Goal: Task Accomplishment & Management: Use online tool/utility

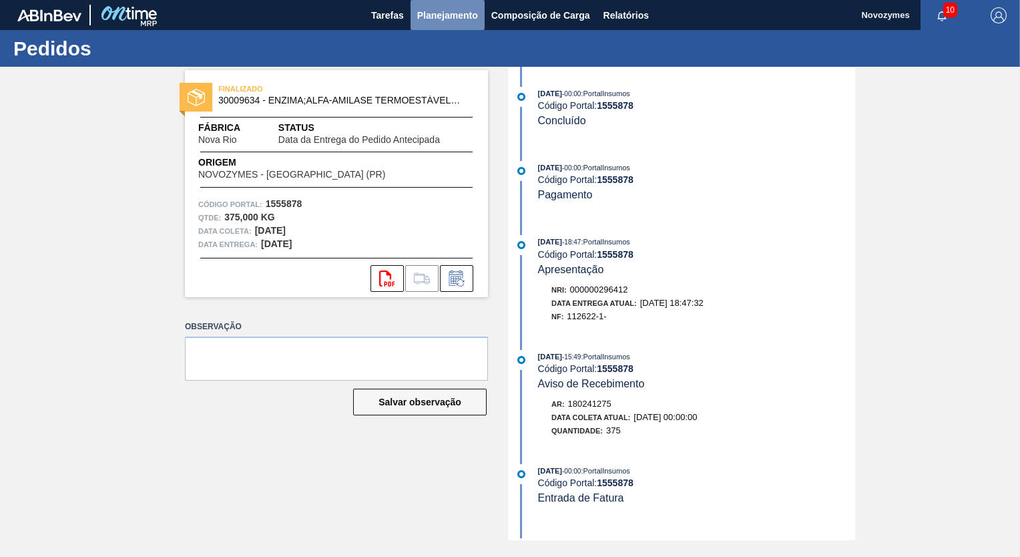
click at [435, 12] on span "Planejamento" at bounding box center [447, 15] width 61 height 16
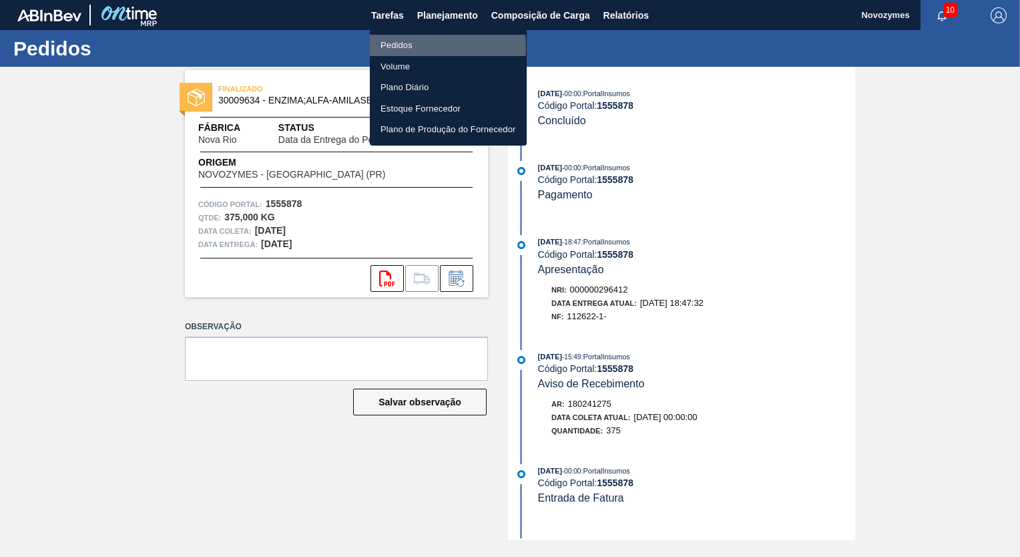
click at [405, 47] on li "Pedidos" at bounding box center [448, 45] width 157 height 21
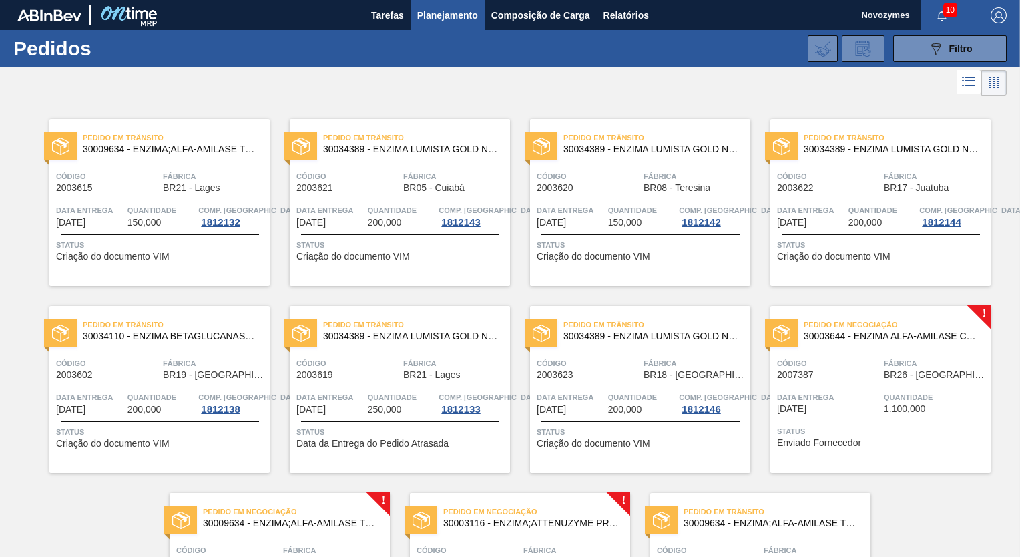
click at [848, 366] on span "Código" at bounding box center [828, 363] width 103 height 13
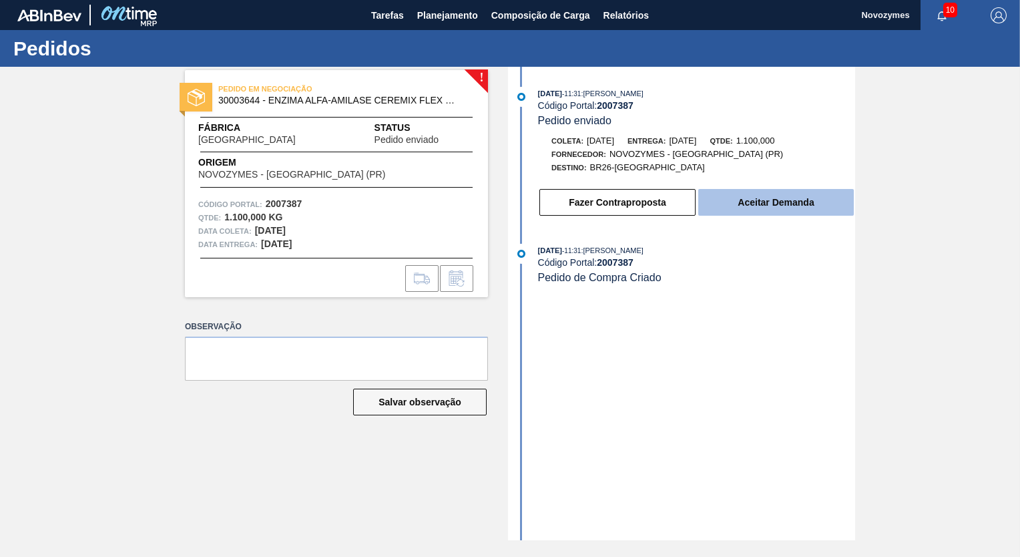
click at [792, 201] on button "Aceitar Demanda" at bounding box center [776, 202] width 156 height 27
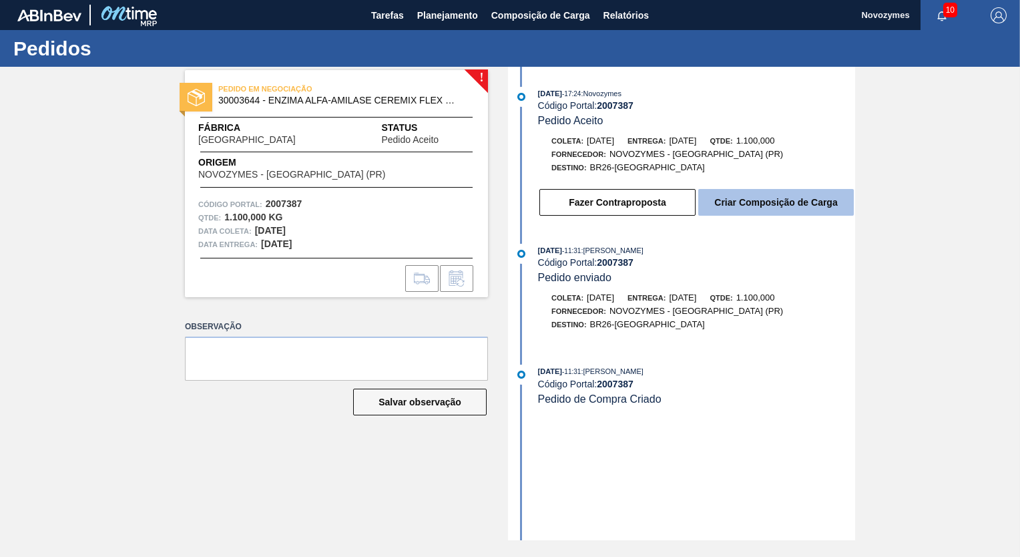
click at [789, 204] on button "Criar Composição de Carga" at bounding box center [776, 202] width 156 height 27
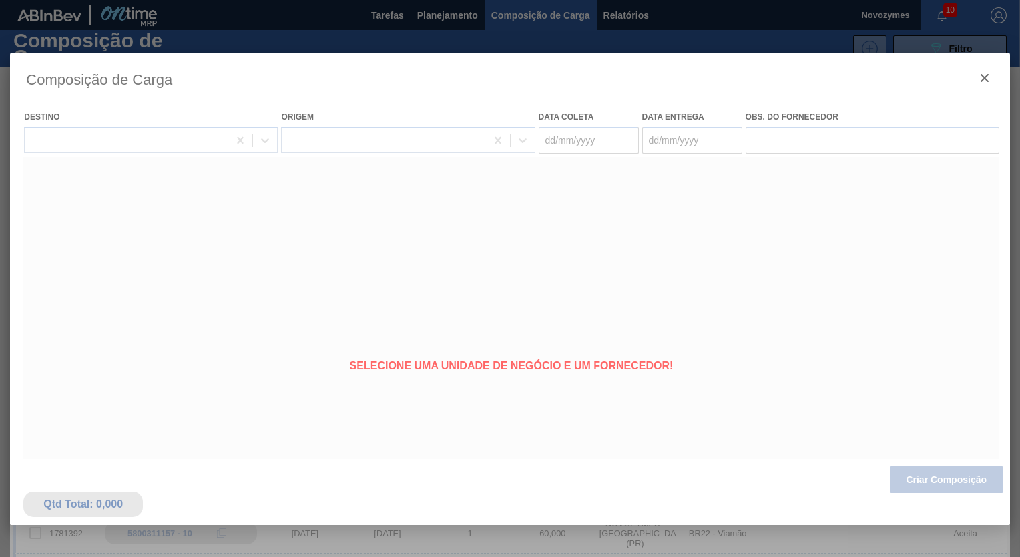
type coleta "[DATE]"
type entrega "[DATE]"
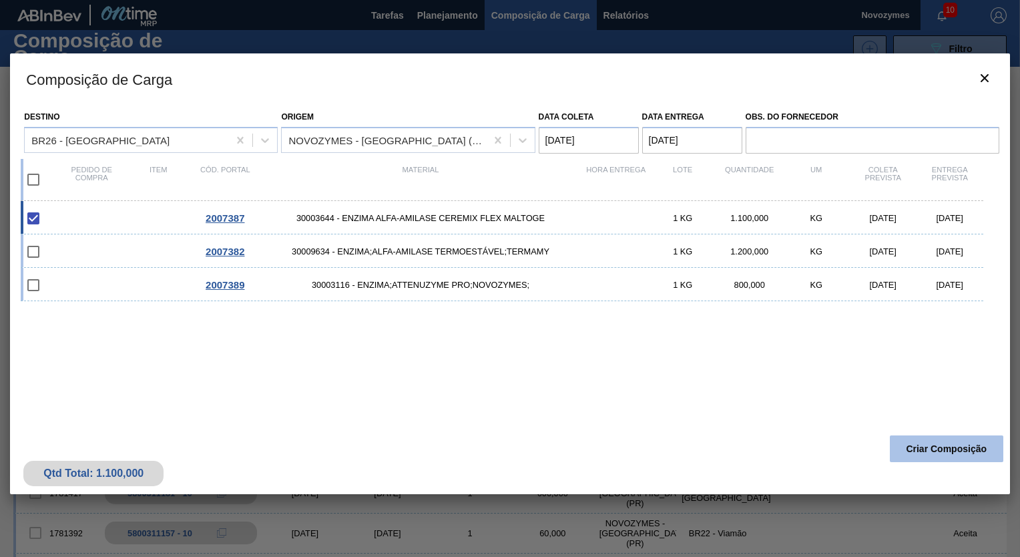
click at [931, 446] on button "Criar Composição" at bounding box center [947, 448] width 114 height 27
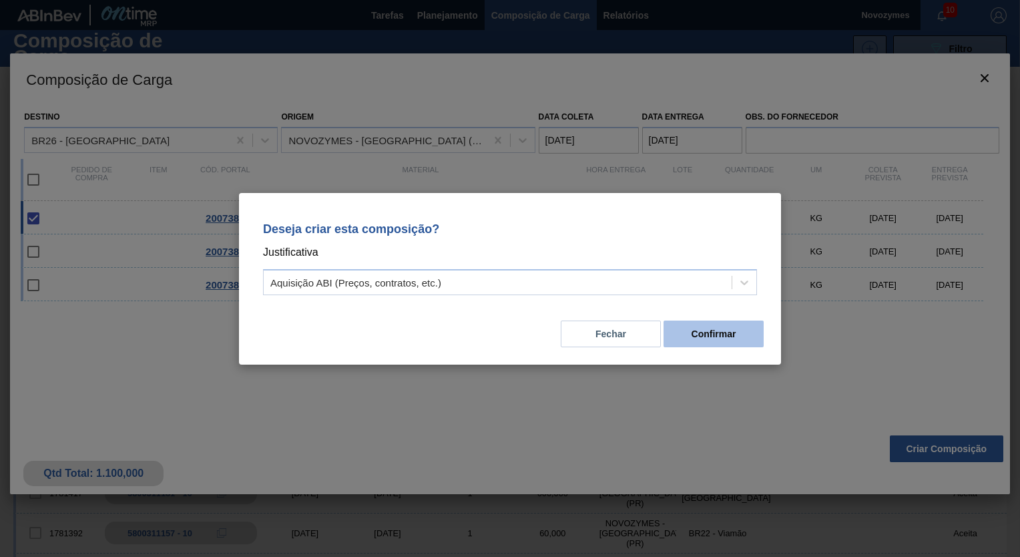
click at [713, 331] on button "Confirmar" at bounding box center [714, 334] width 100 height 27
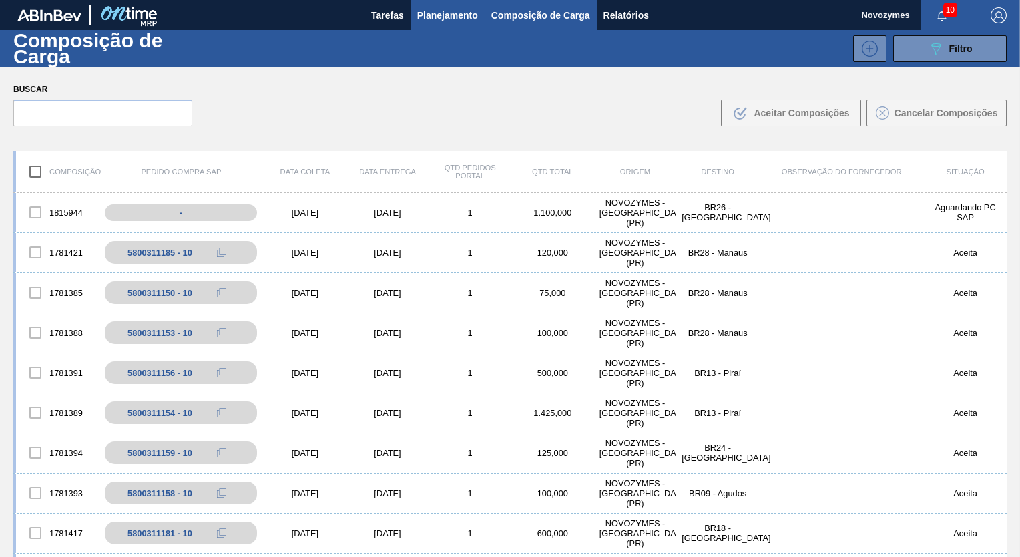
click at [433, 17] on span "Planejamento" at bounding box center [447, 15] width 61 height 16
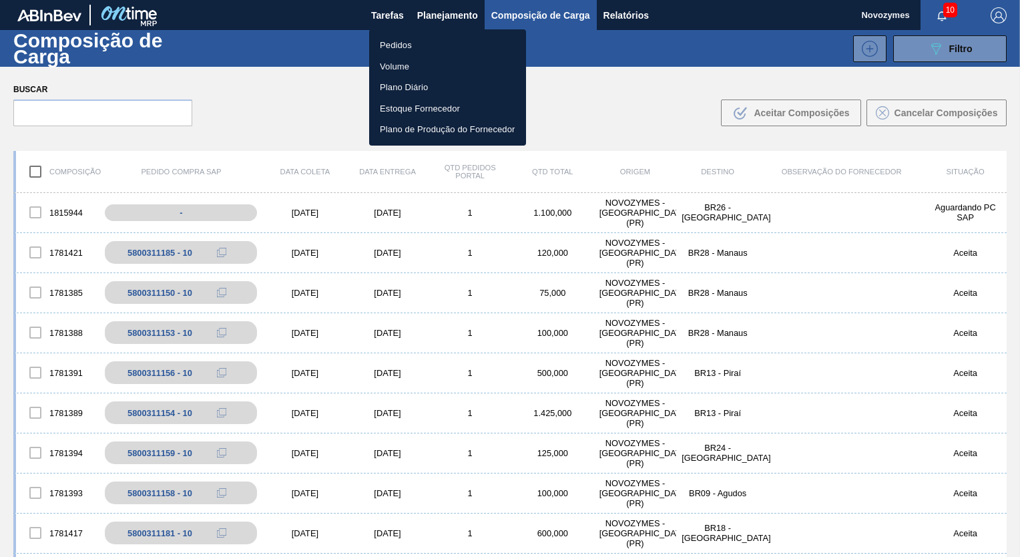
click at [398, 46] on li "Pedidos" at bounding box center [447, 45] width 157 height 21
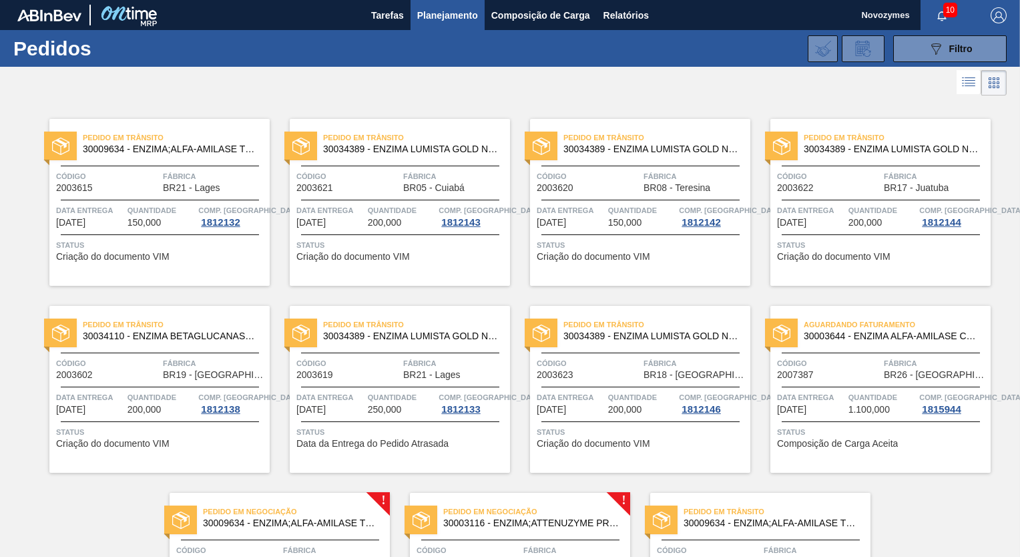
click at [857, 363] on span "Código" at bounding box center [828, 363] width 103 height 13
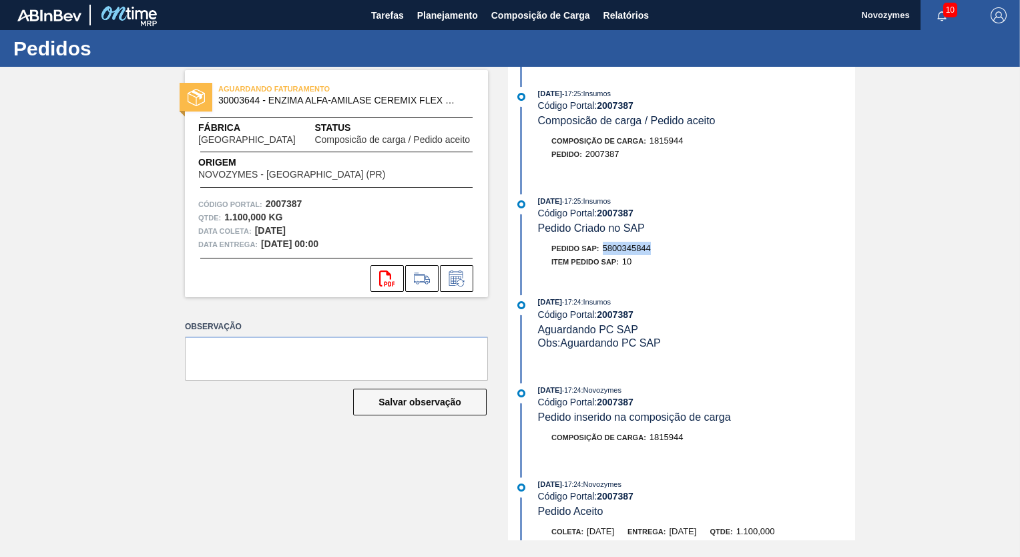
drag, startPoint x: 604, startPoint y: 250, endPoint x: 653, endPoint y: 250, distance: 49.4
click at [653, 250] on div "Pedido SAP: 5800345844" at bounding box center [696, 248] width 317 height 13
copy span "5800345844"
click at [435, 14] on span "Planejamento" at bounding box center [447, 15] width 61 height 16
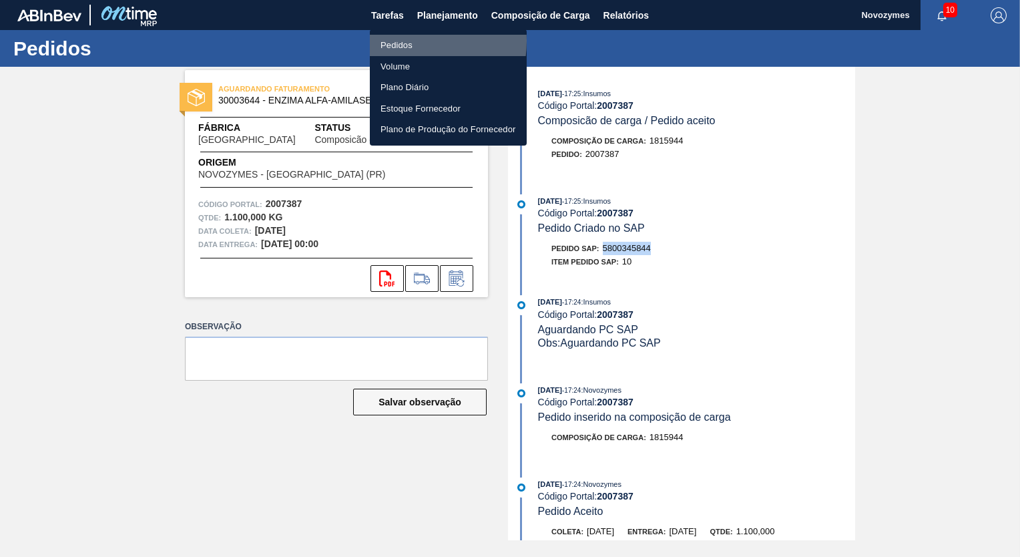
click at [401, 41] on li "Pedidos" at bounding box center [448, 45] width 157 height 21
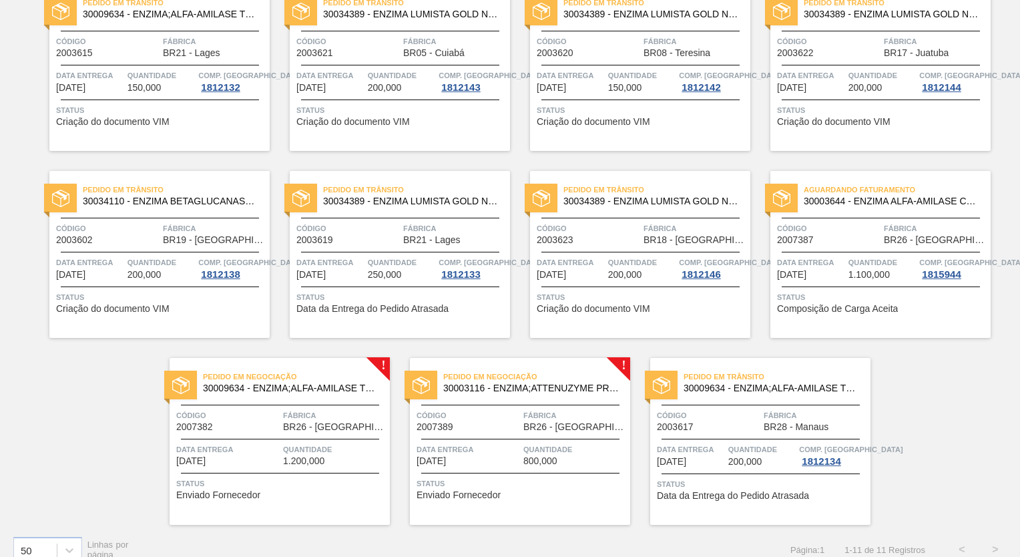
scroll to position [152, 0]
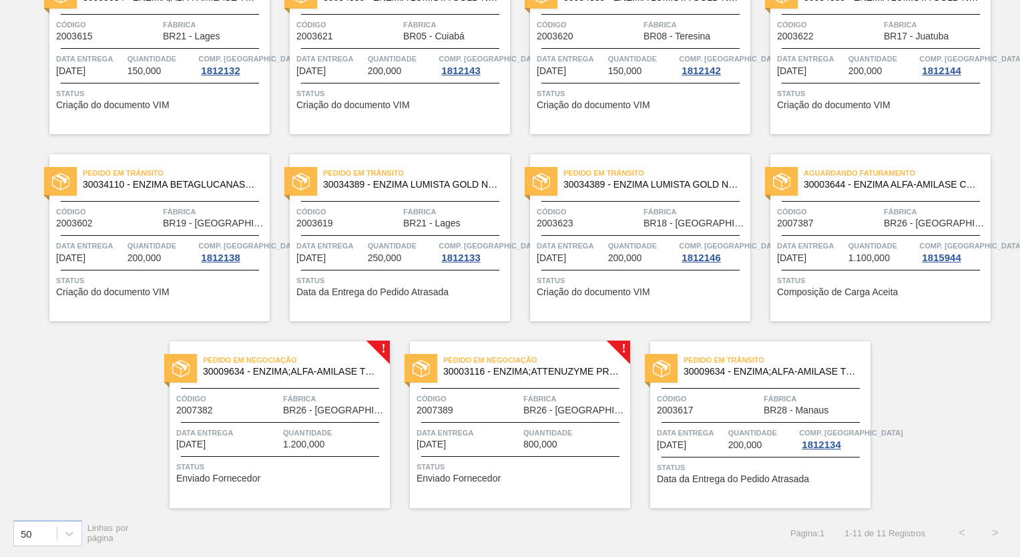
click at [246, 420] on div "Pedido em Negociação 30009634 - ENZIMA;ALFA-AMILASE TERMOESTÁVEL;TERMAMY Código…" at bounding box center [280, 424] width 220 height 167
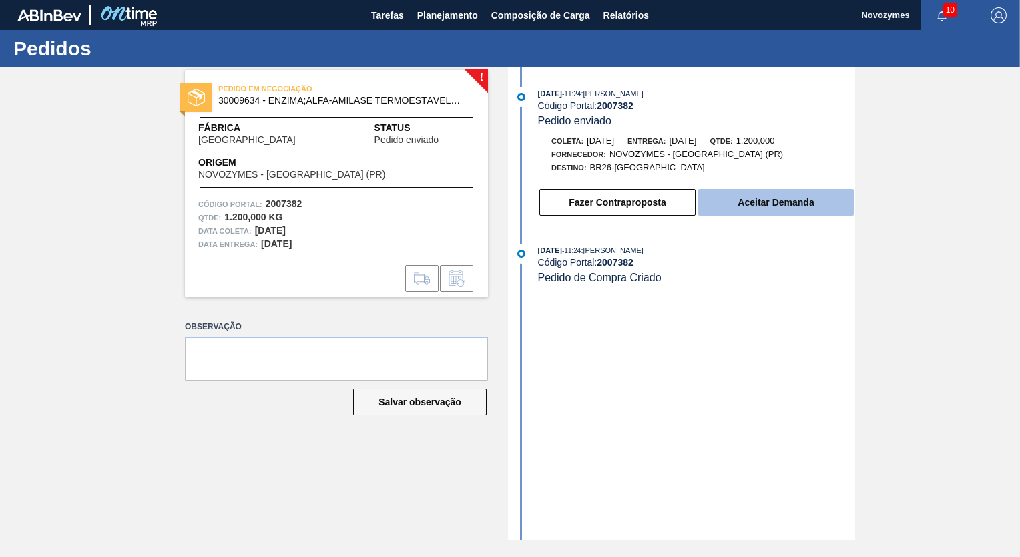
click at [764, 203] on button "Aceitar Demanda" at bounding box center [776, 202] width 156 height 27
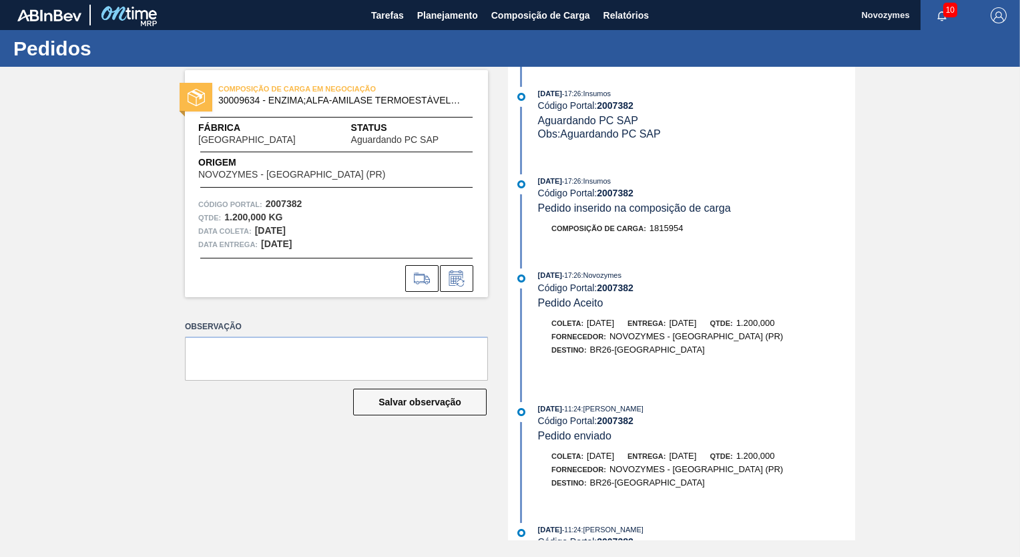
click at [689, 287] on div "Código Portal: 2007382" at bounding box center [696, 287] width 317 height 11
click at [431, 15] on span "Planejamento" at bounding box center [447, 15] width 61 height 16
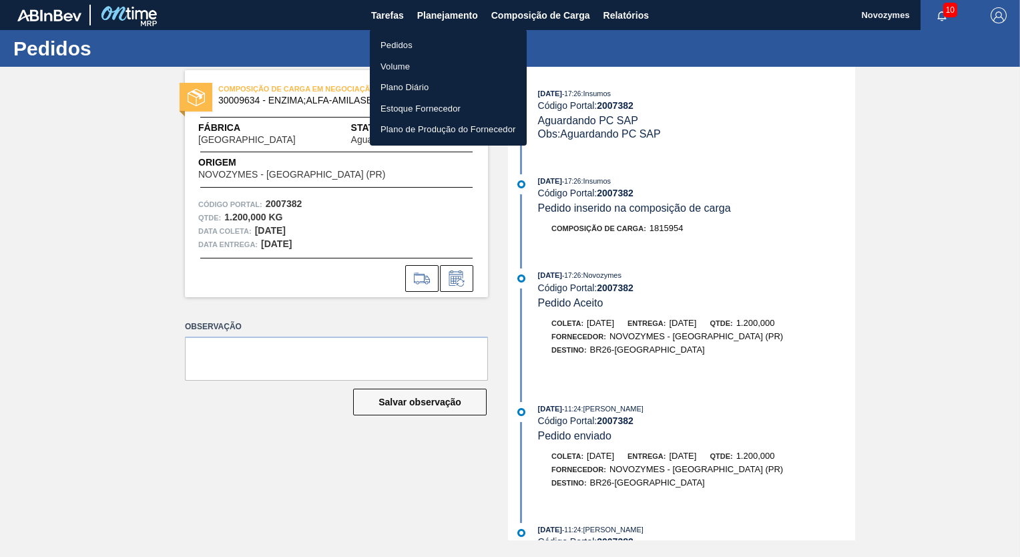
click at [400, 44] on li "Pedidos" at bounding box center [448, 45] width 157 height 21
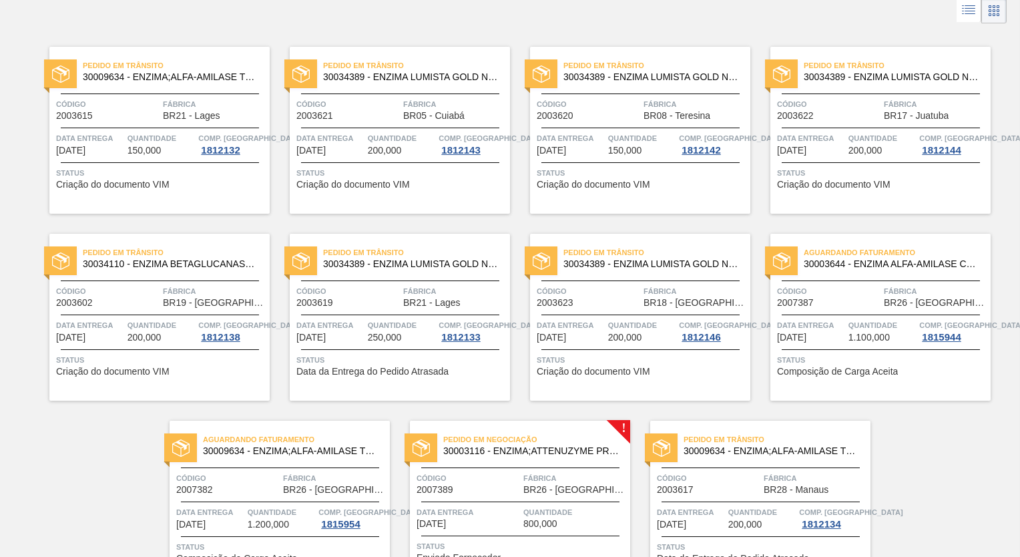
scroll to position [152, 0]
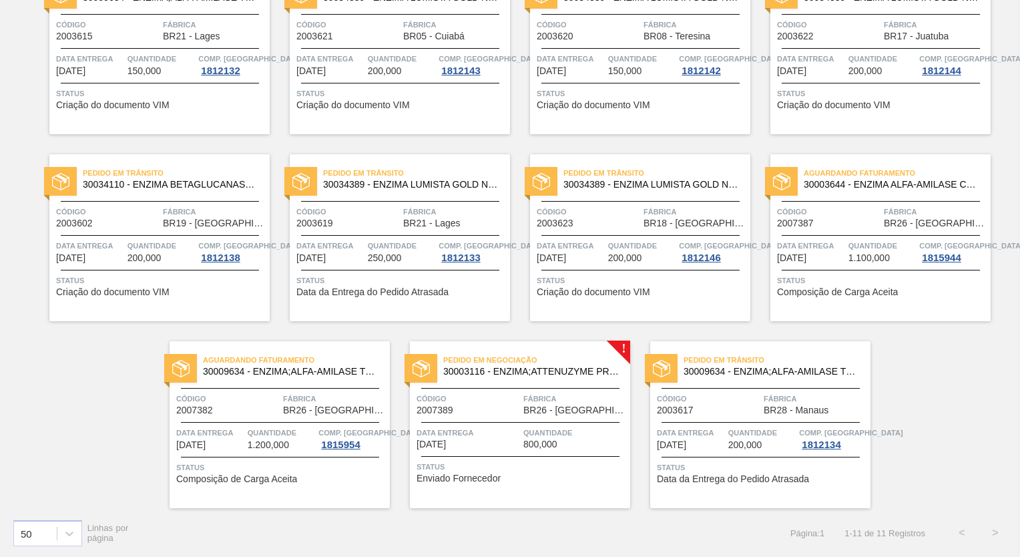
click at [238, 403] on span "Código" at bounding box center [227, 398] width 103 height 13
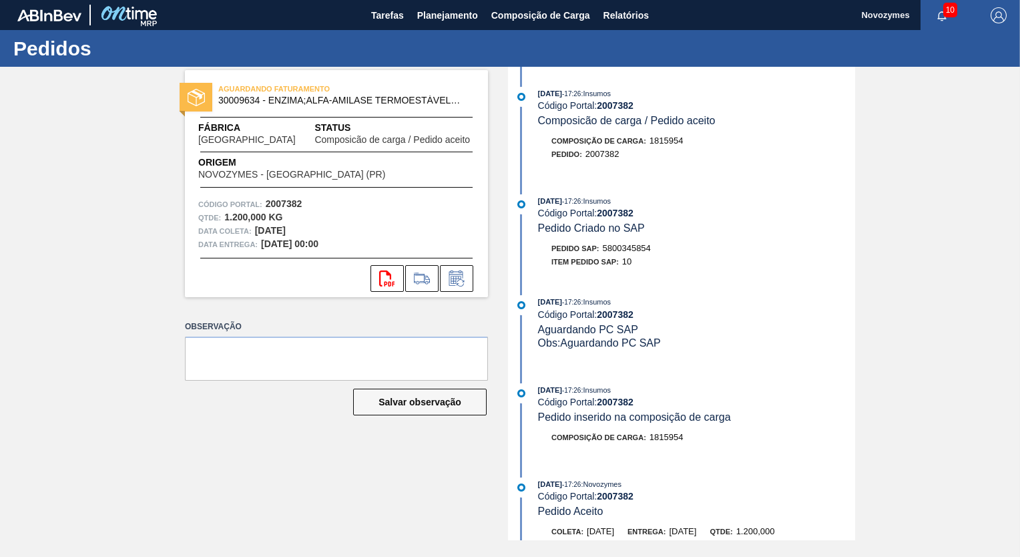
click at [691, 273] on div "[DATE] 17:26 : Insumos Código Portal: 2007382 Pedido Criado no SAP Pedido SAP: …" at bounding box center [683, 234] width 344 height 81
drag, startPoint x: 605, startPoint y: 252, endPoint x: 656, endPoint y: 252, distance: 50.8
click at [656, 252] on div "Pedido SAP: 5800345854" at bounding box center [696, 248] width 317 height 13
copy span "5800345854"
click at [443, 12] on span "Planejamento" at bounding box center [447, 15] width 61 height 16
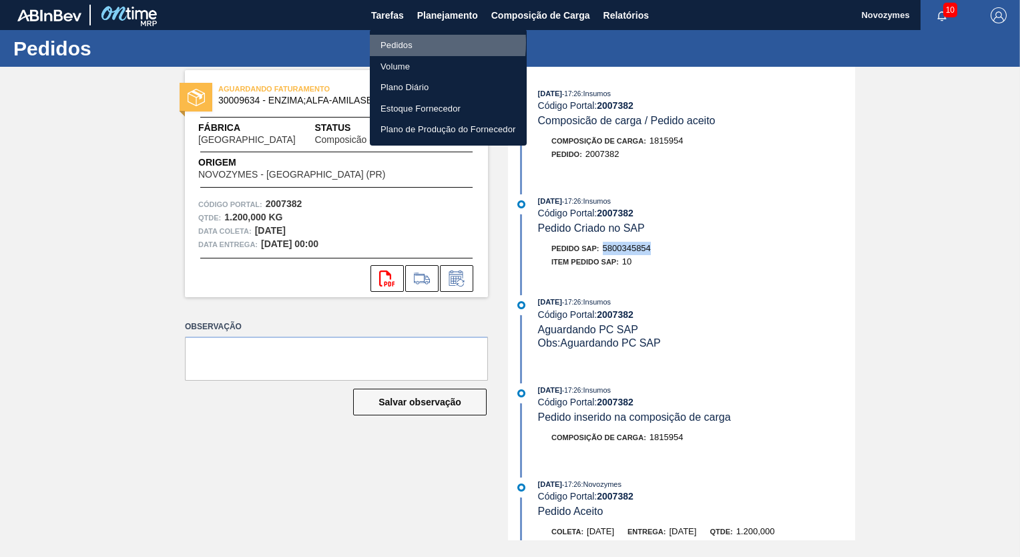
click at [399, 43] on li "Pedidos" at bounding box center [448, 45] width 157 height 21
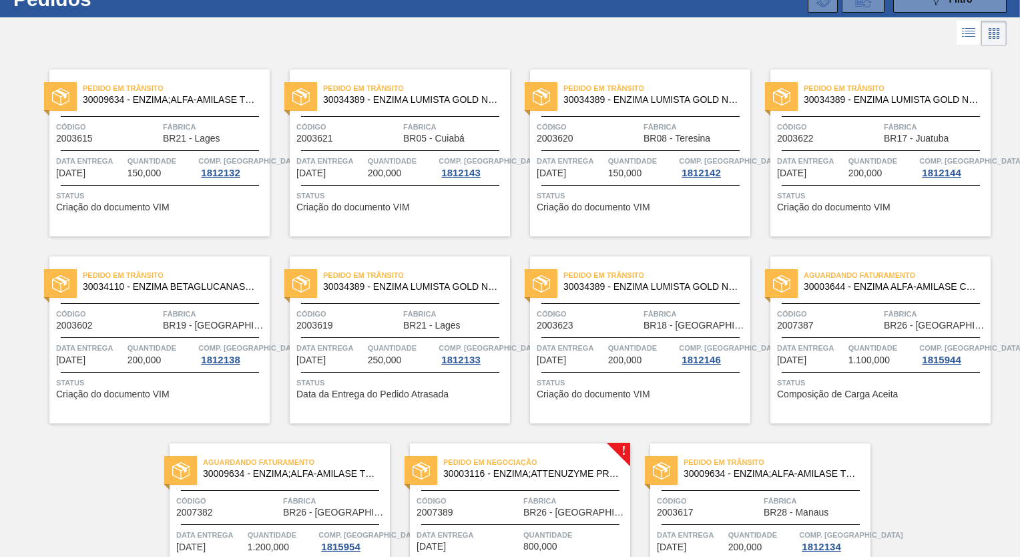
scroll to position [134, 0]
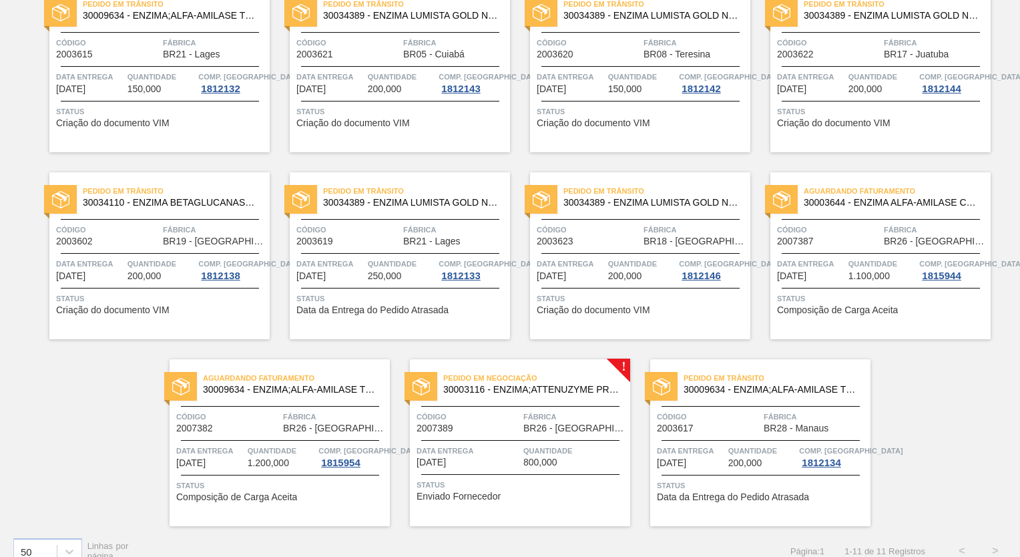
click at [487, 422] on span "Código" at bounding box center [468, 416] width 103 height 13
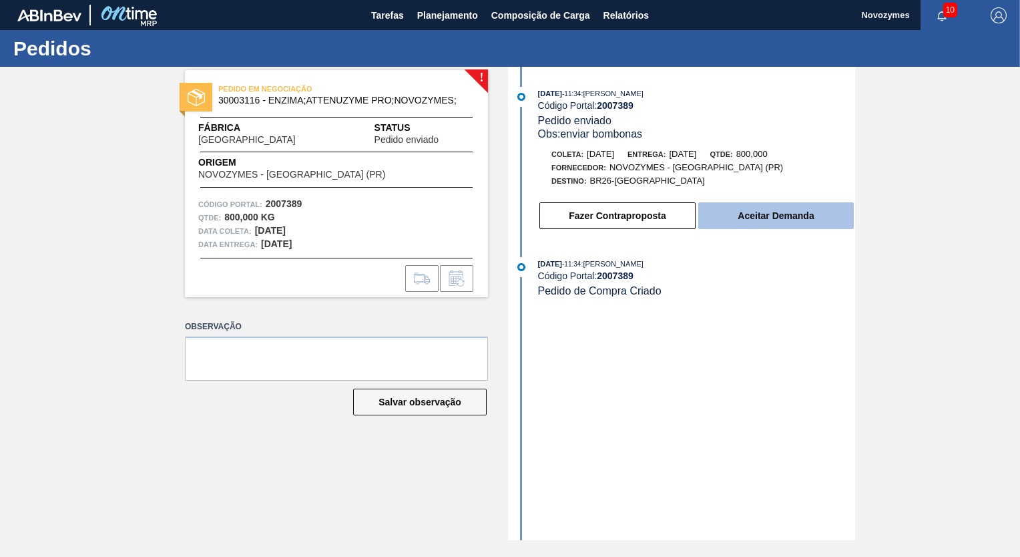
click at [783, 216] on button "Aceitar Demanda" at bounding box center [776, 215] width 156 height 27
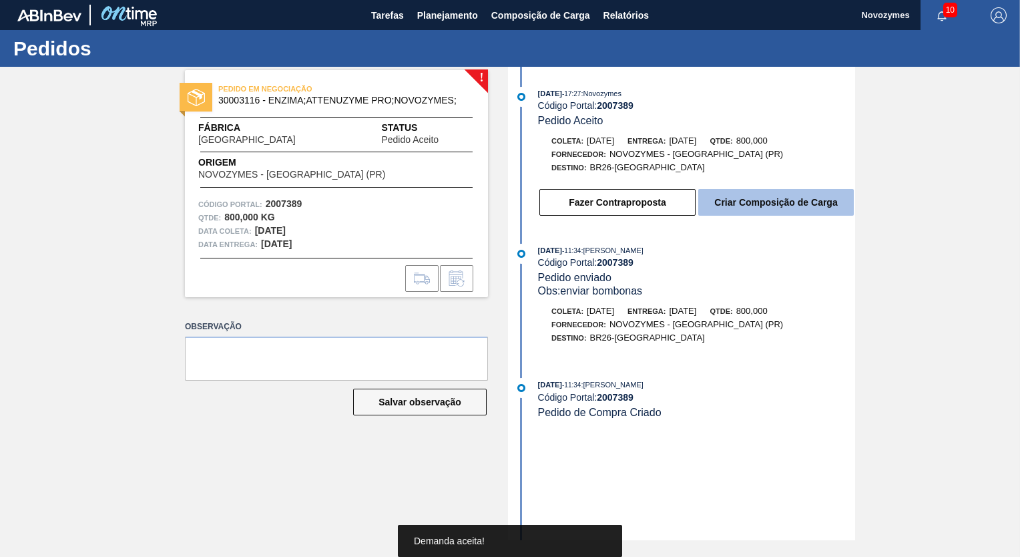
click at [757, 208] on button "Criar Composição de Carga" at bounding box center [776, 202] width 156 height 27
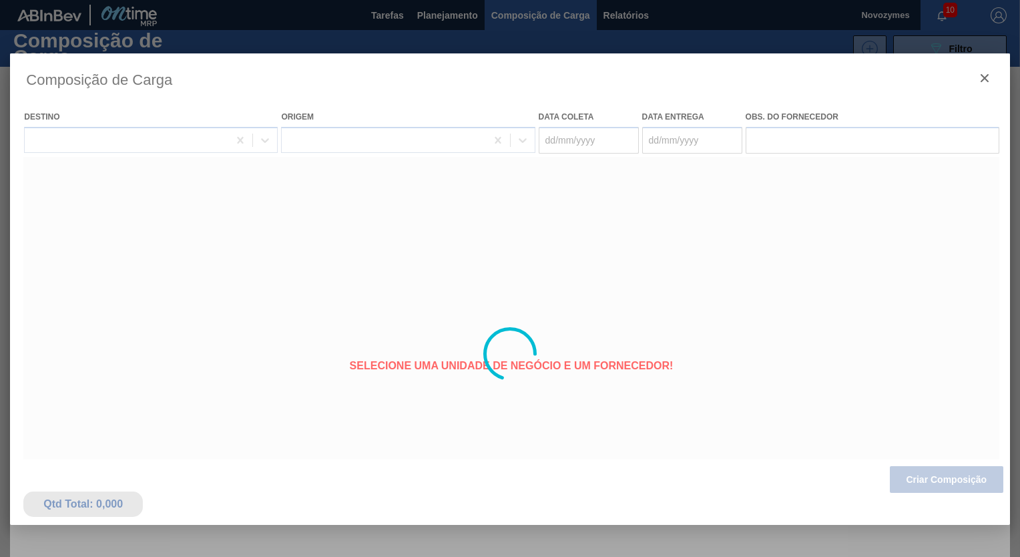
type coleta "[DATE]"
type entrega "[DATE]"
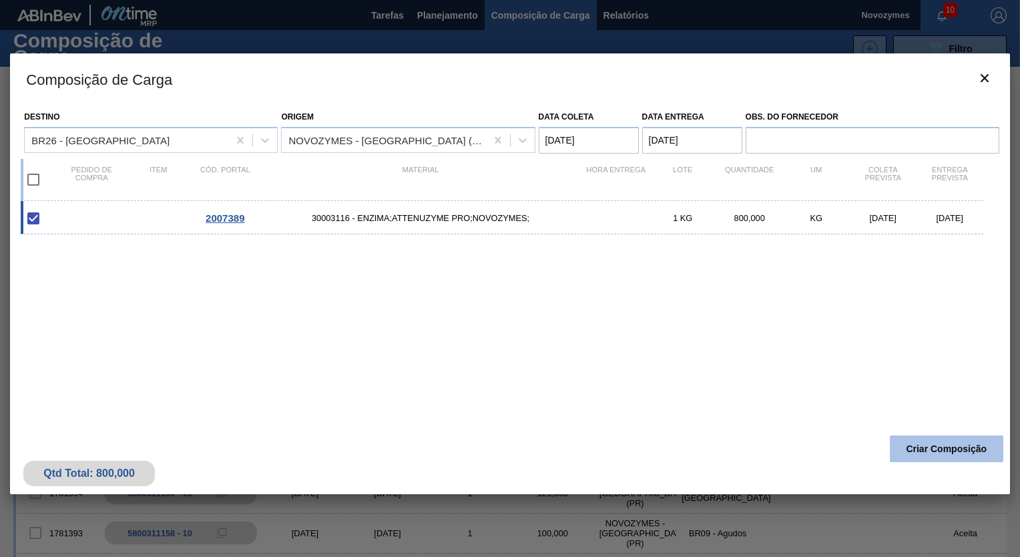
click at [932, 446] on button "Criar Composição" at bounding box center [947, 448] width 114 height 27
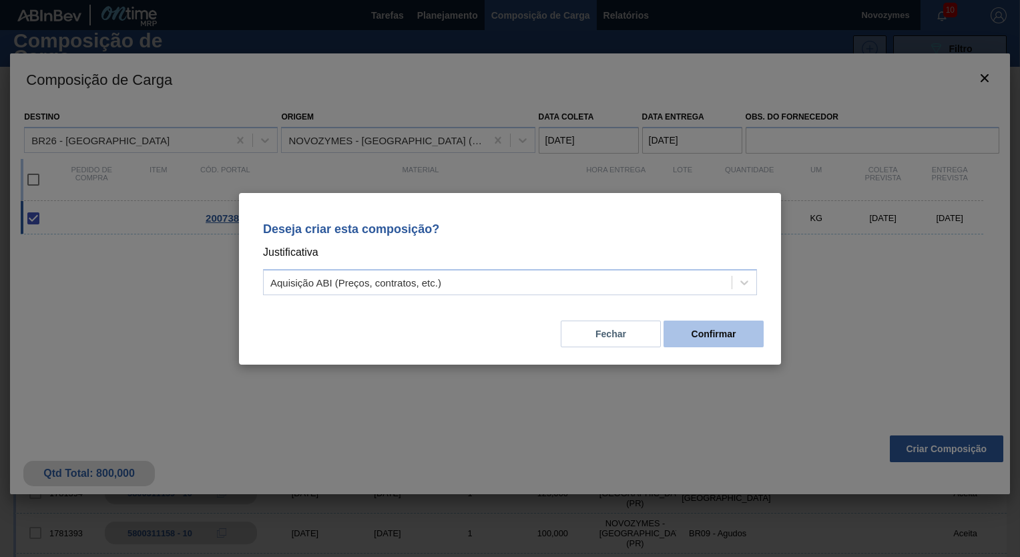
click at [713, 327] on button "Confirmar" at bounding box center [714, 334] width 100 height 27
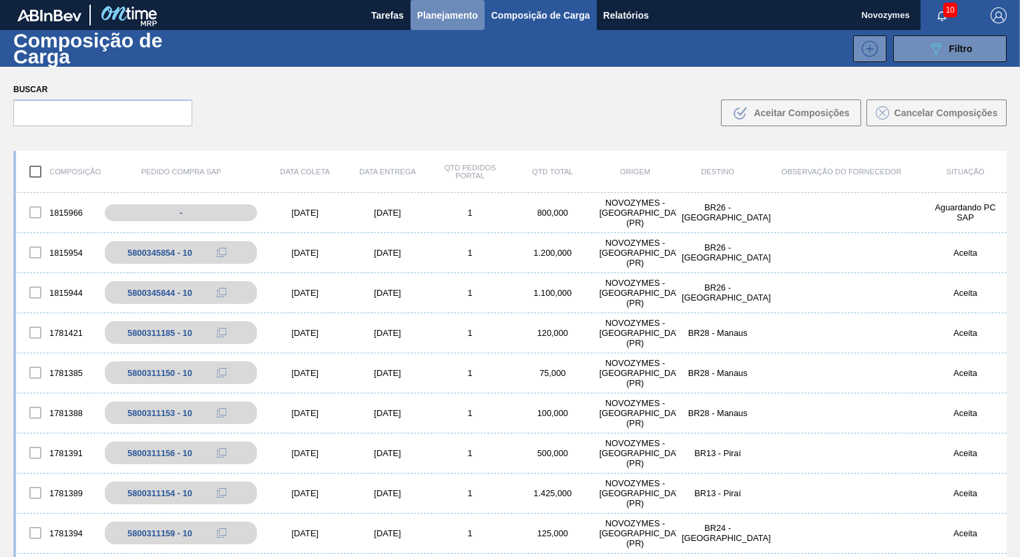
click at [443, 13] on span "Planejamento" at bounding box center [447, 15] width 61 height 16
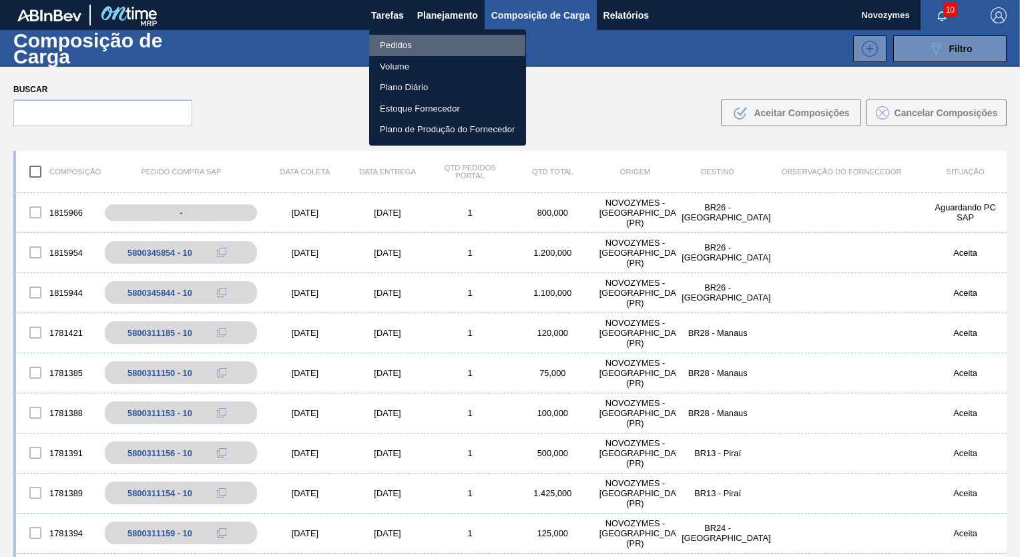
click at [395, 45] on li "Pedidos" at bounding box center [447, 45] width 157 height 21
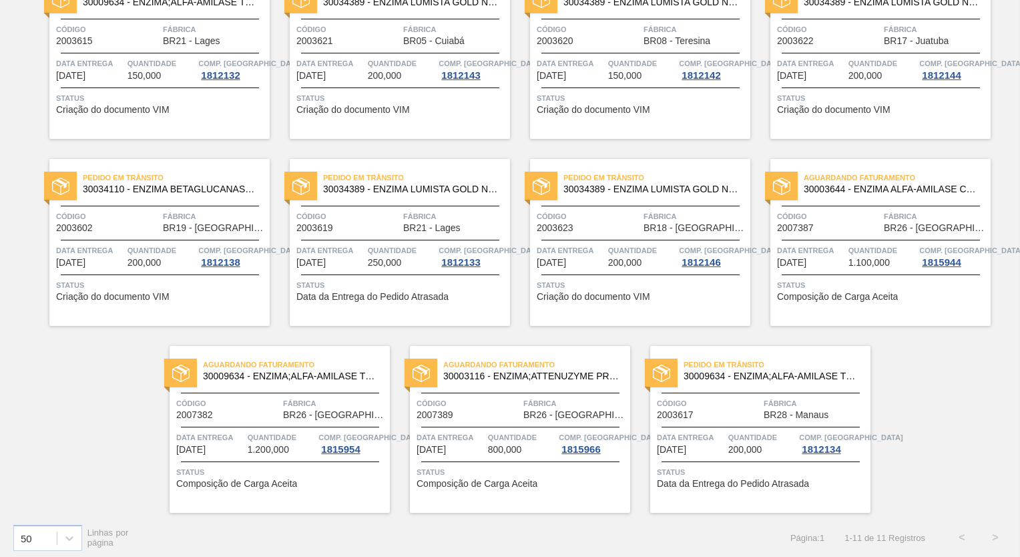
scroll to position [152, 0]
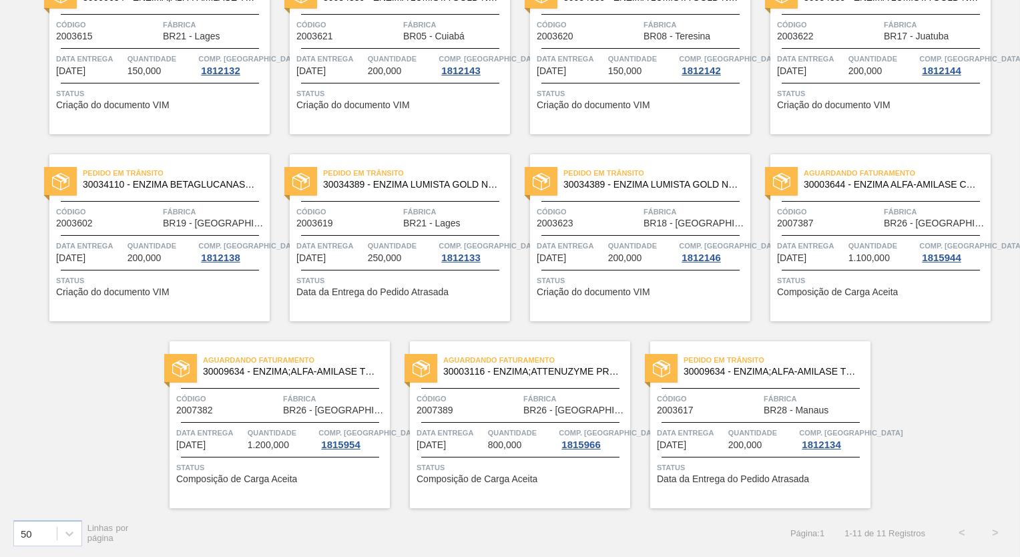
click at [480, 402] on span "Código" at bounding box center [468, 398] width 103 height 13
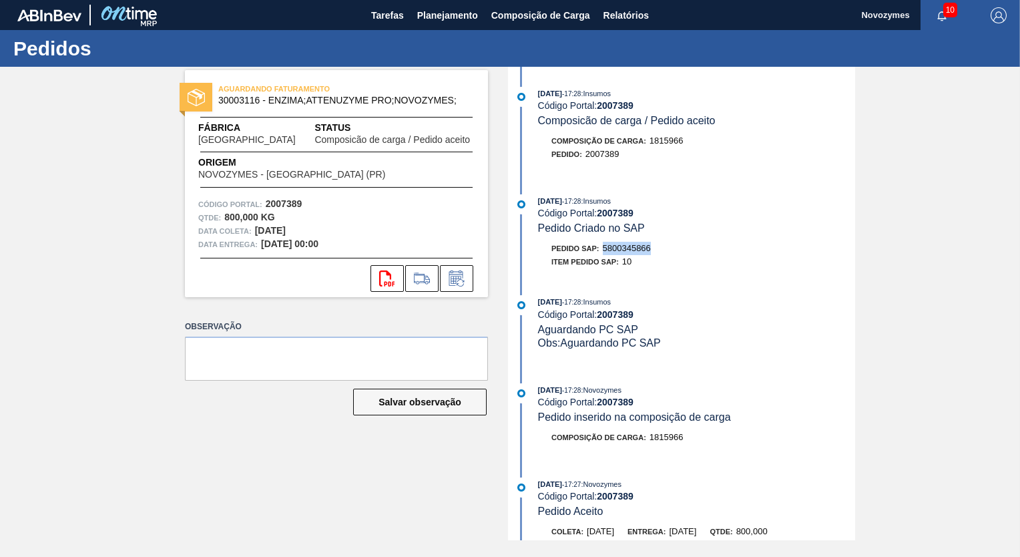
drag, startPoint x: 602, startPoint y: 250, endPoint x: 657, endPoint y: 250, distance: 54.8
click at [657, 250] on div "Pedido SAP: 5800345866" at bounding box center [696, 248] width 317 height 13
copy span "5800345866"
click at [998, 20] on img "button" at bounding box center [999, 15] width 16 height 16
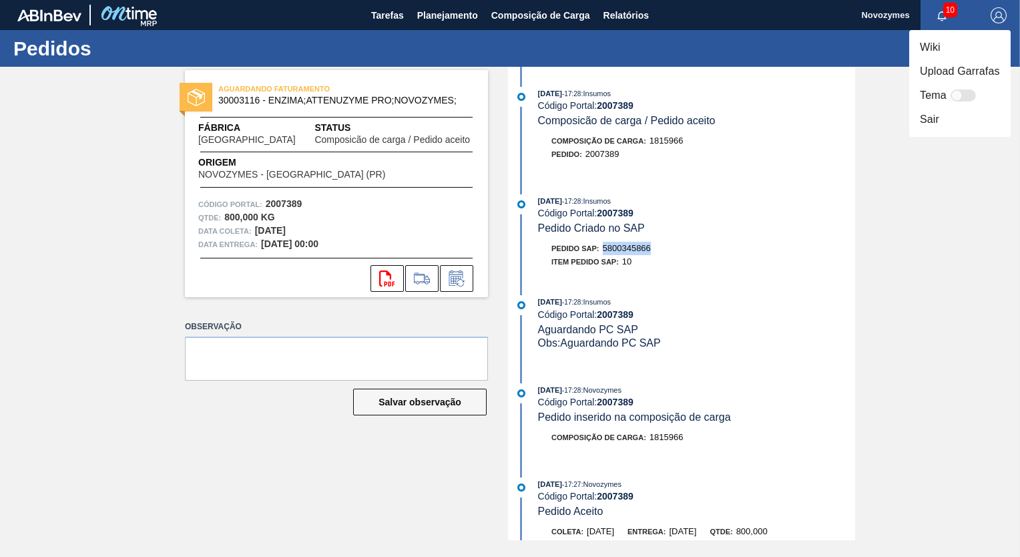
click at [927, 119] on li "Sair" at bounding box center [959, 120] width 101 height 24
